Goal: Task Accomplishment & Management: Use online tool/utility

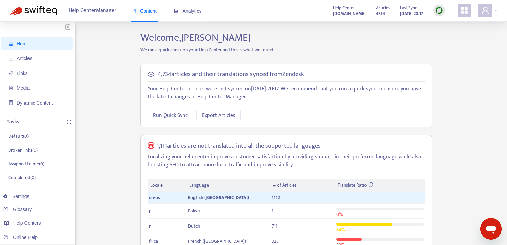
click at [436, 11] on img at bounding box center [439, 10] width 8 height 8
click at [497, 16] on div "Help Center Manager Content Analytics Help Center [DOMAIN_NAME] Articles 4734 L…" at bounding box center [253, 10] width 507 height 21
click at [492, 10] on div at bounding box center [488, 10] width 18 height 13
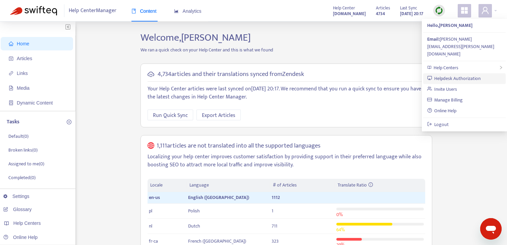
click at [462, 74] on link "Helpdesk Authorization" at bounding box center [454, 78] width 54 height 8
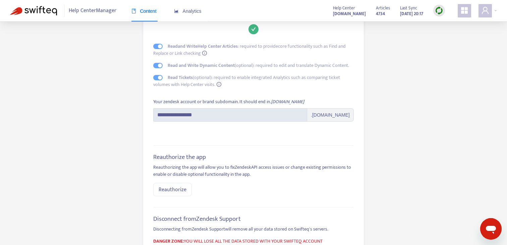
scroll to position [57, 0]
click at [189, 189] on button "Reauthorize" at bounding box center [172, 187] width 39 height 13
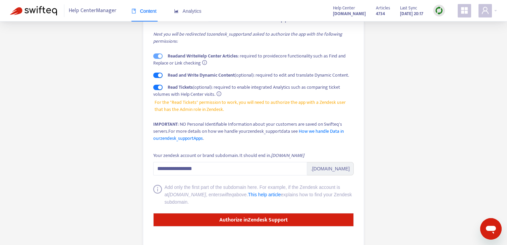
scroll to position [71, 0]
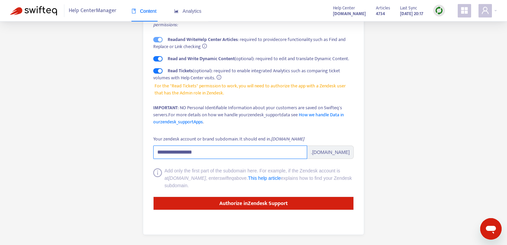
drag, startPoint x: 178, startPoint y: 152, endPoint x: 240, endPoint y: 154, distance: 62.1
click at [240, 154] on input "**********" at bounding box center [230, 151] width 154 height 13
type input "*******"
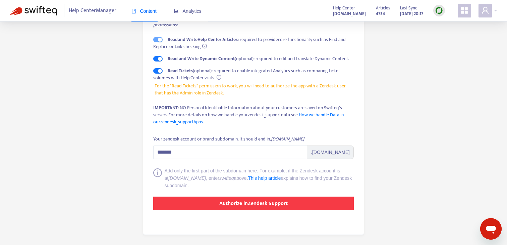
click at [308, 205] on button "Authorize in Zendesk Support" at bounding box center [253, 202] width 201 height 13
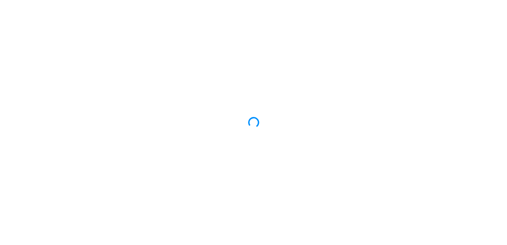
click at [183, 121] on div at bounding box center [253, 122] width 507 height 245
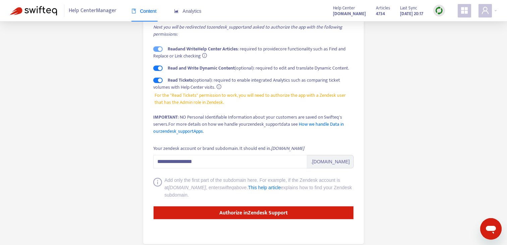
scroll to position [70, 0]
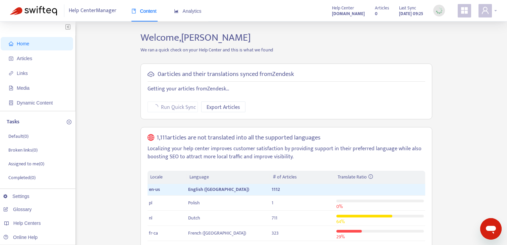
click at [487, 11] on icon "user" at bounding box center [485, 10] width 8 height 8
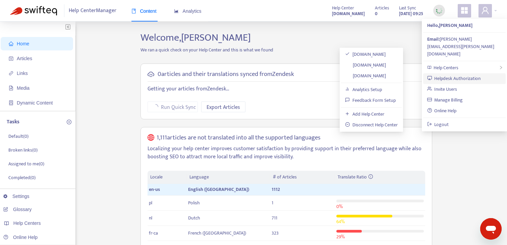
click at [453, 74] on link "Helpdesk Authorization" at bounding box center [454, 78] width 54 height 8
